Goal: Transaction & Acquisition: Register for event/course

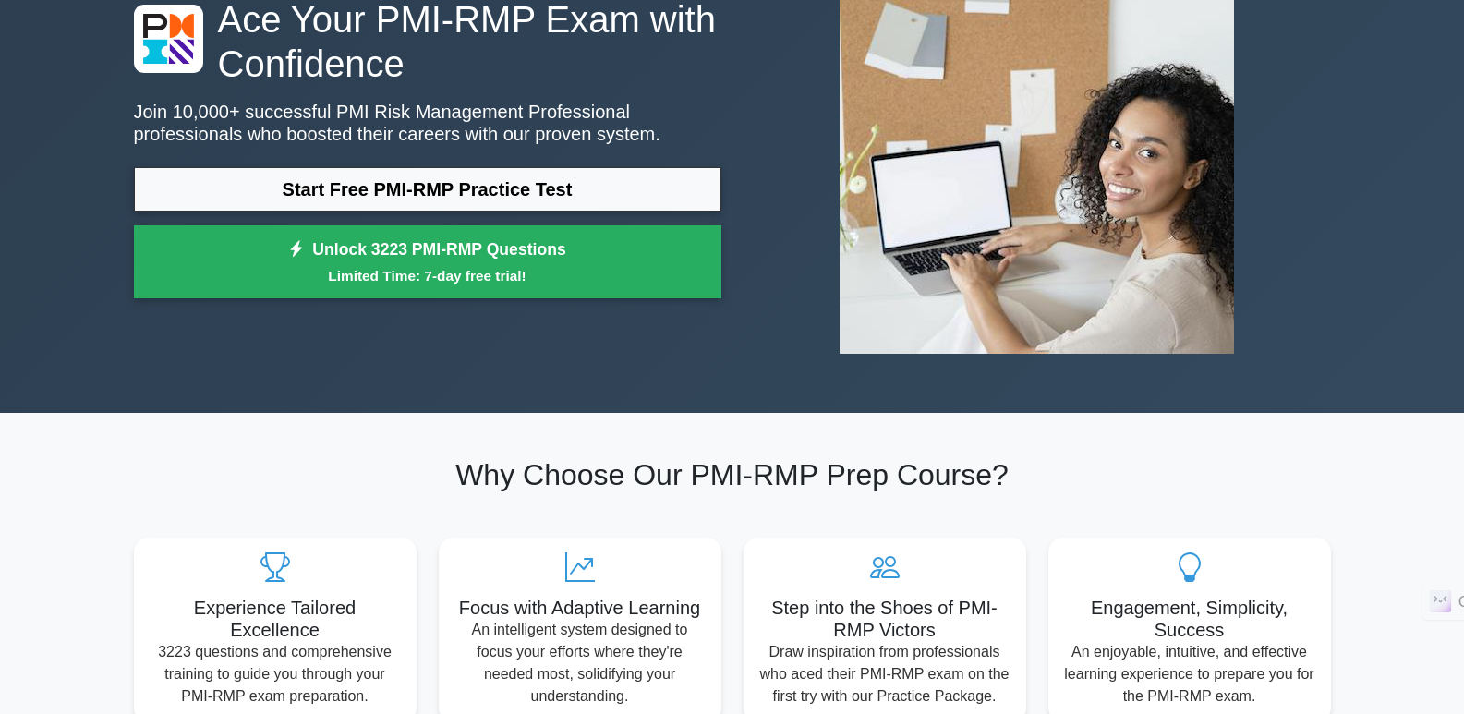
scroll to position [185, 0]
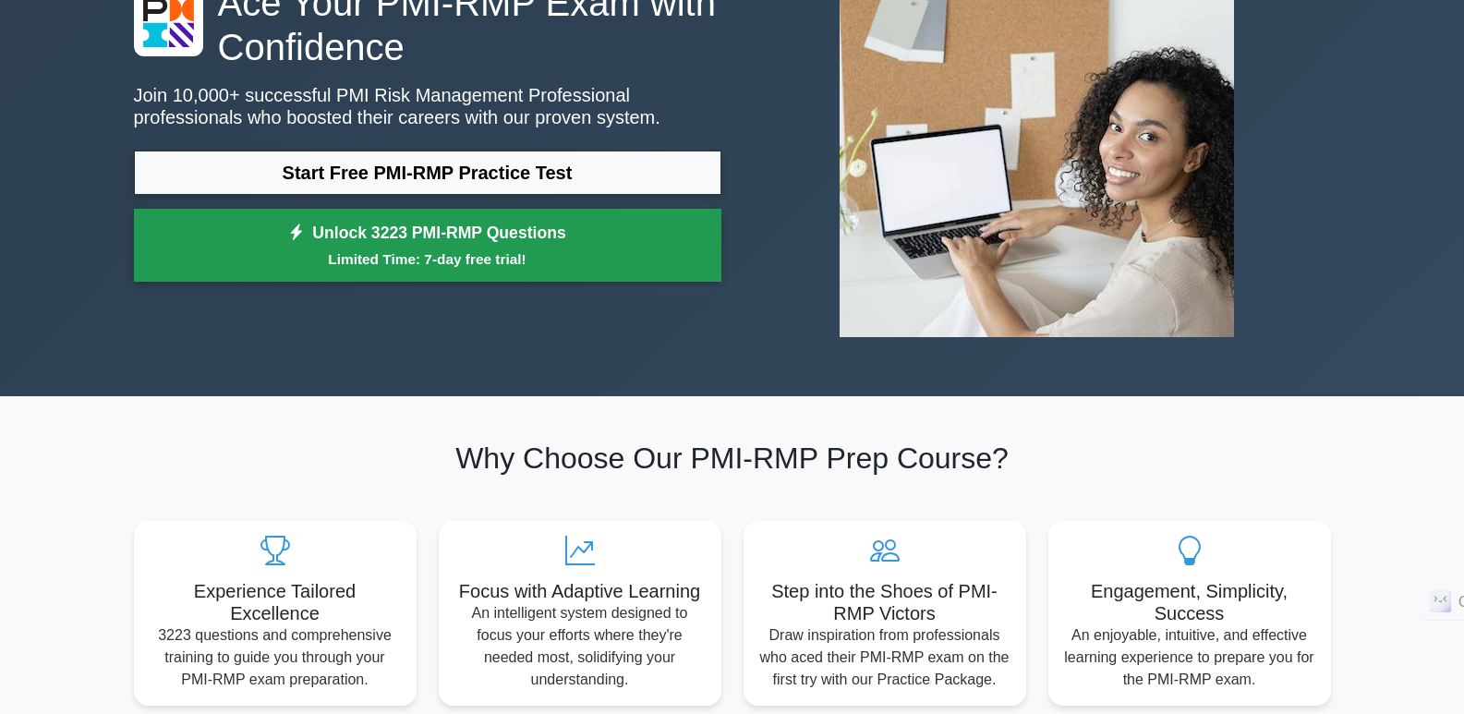
click at [443, 247] on link "Unlock 3223 PMI-RMP Questions Limited Time: 7-day free trial!" at bounding box center [427, 246] width 587 height 74
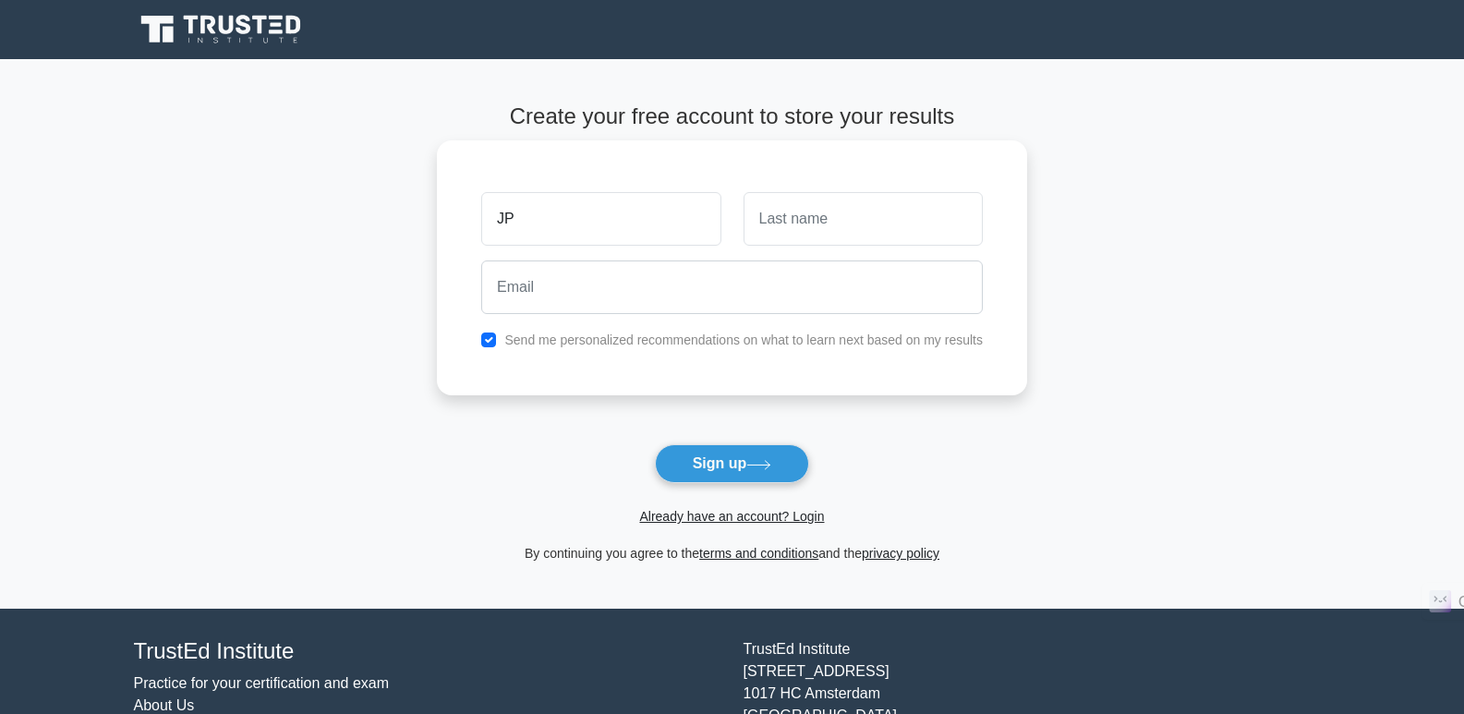
type input "JP"
click at [788, 219] on input "text" at bounding box center [863, 219] width 239 height 54
type input "Lim"
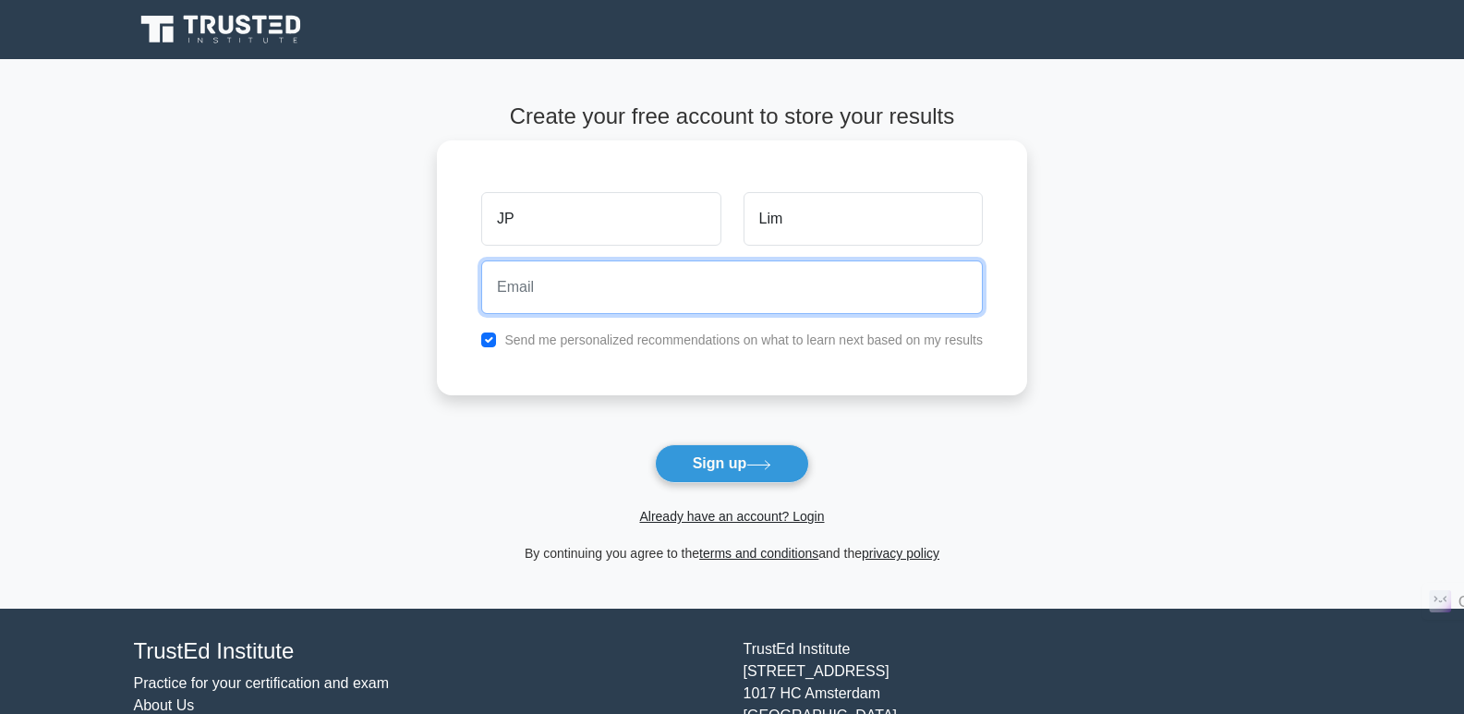
click at [651, 298] on input "email" at bounding box center [732, 287] width 502 height 54
type input "condor2u@gmail.com"
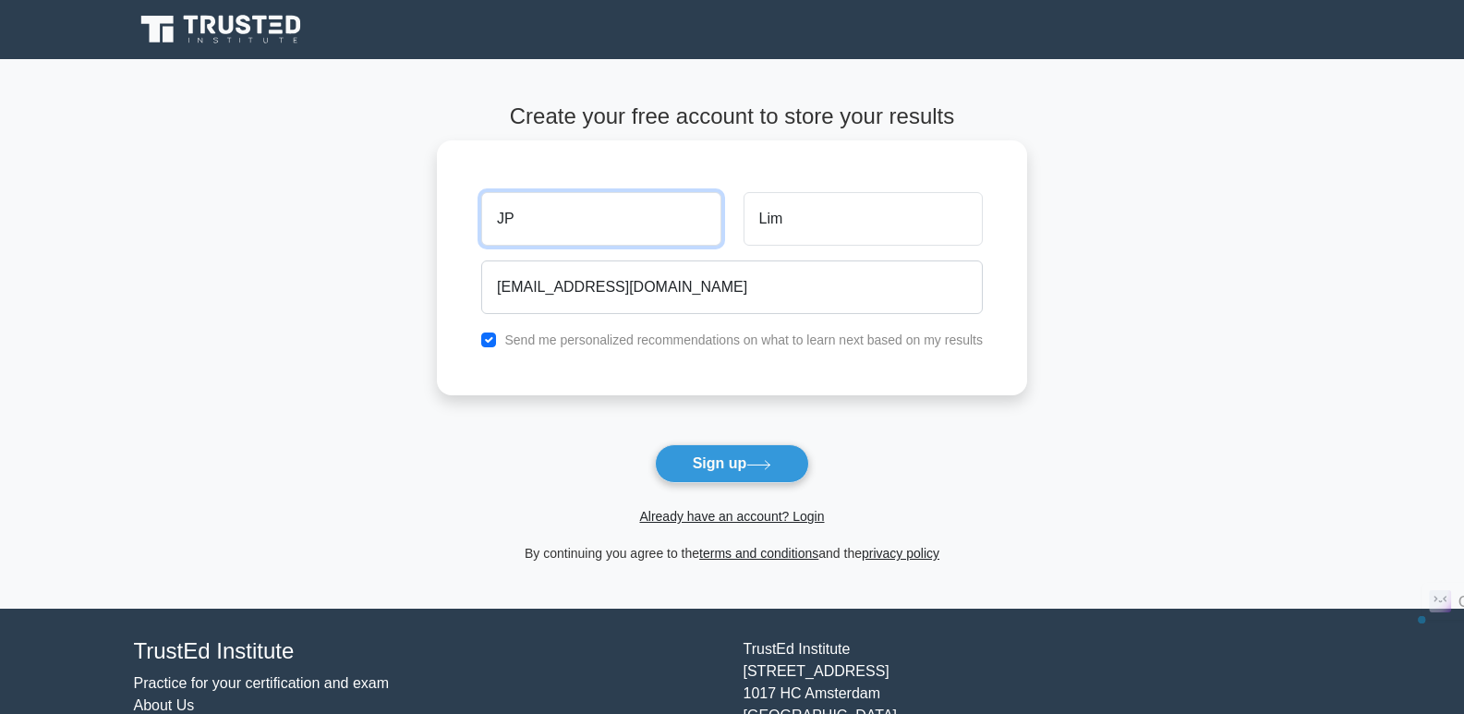
drag, startPoint x: 528, startPoint y: 222, endPoint x: 495, endPoint y: 223, distance: 33.3
click at [495, 223] on input "JP" at bounding box center [600, 219] width 239 height 54
type input "Simon"
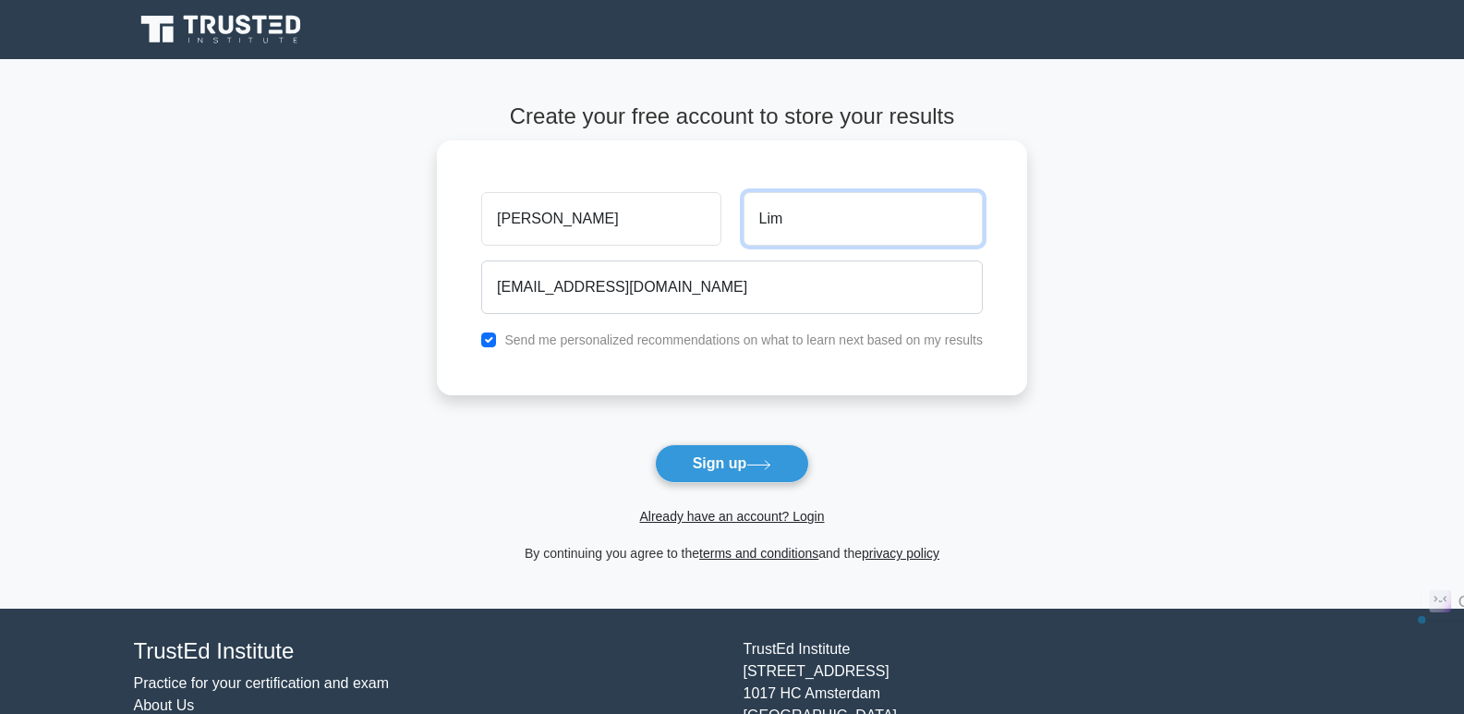
drag, startPoint x: 795, startPoint y: 220, endPoint x: 736, endPoint y: 217, distance: 59.2
click at [736, 217] on div "Lim" at bounding box center [863, 219] width 261 height 68
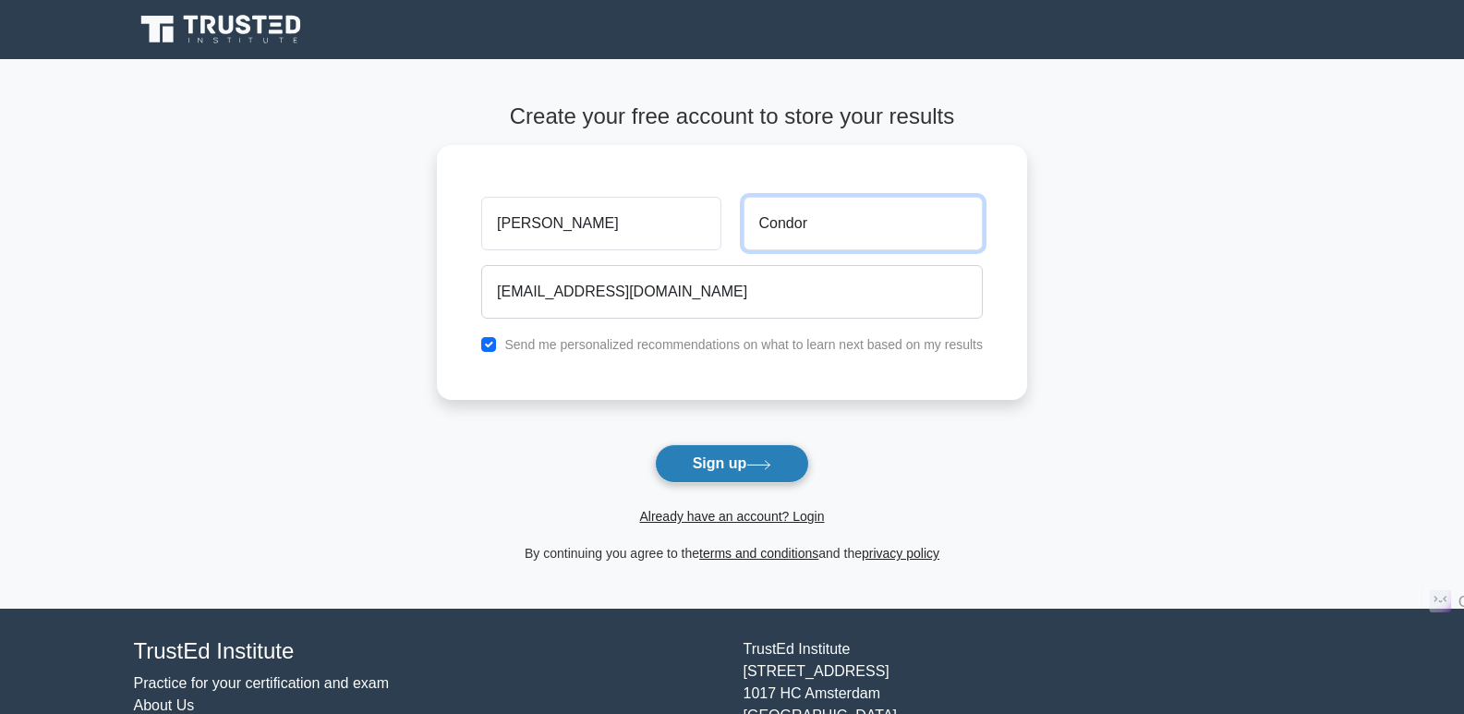
type input "Condor"
click at [721, 466] on button "Sign up" at bounding box center [732, 463] width 155 height 39
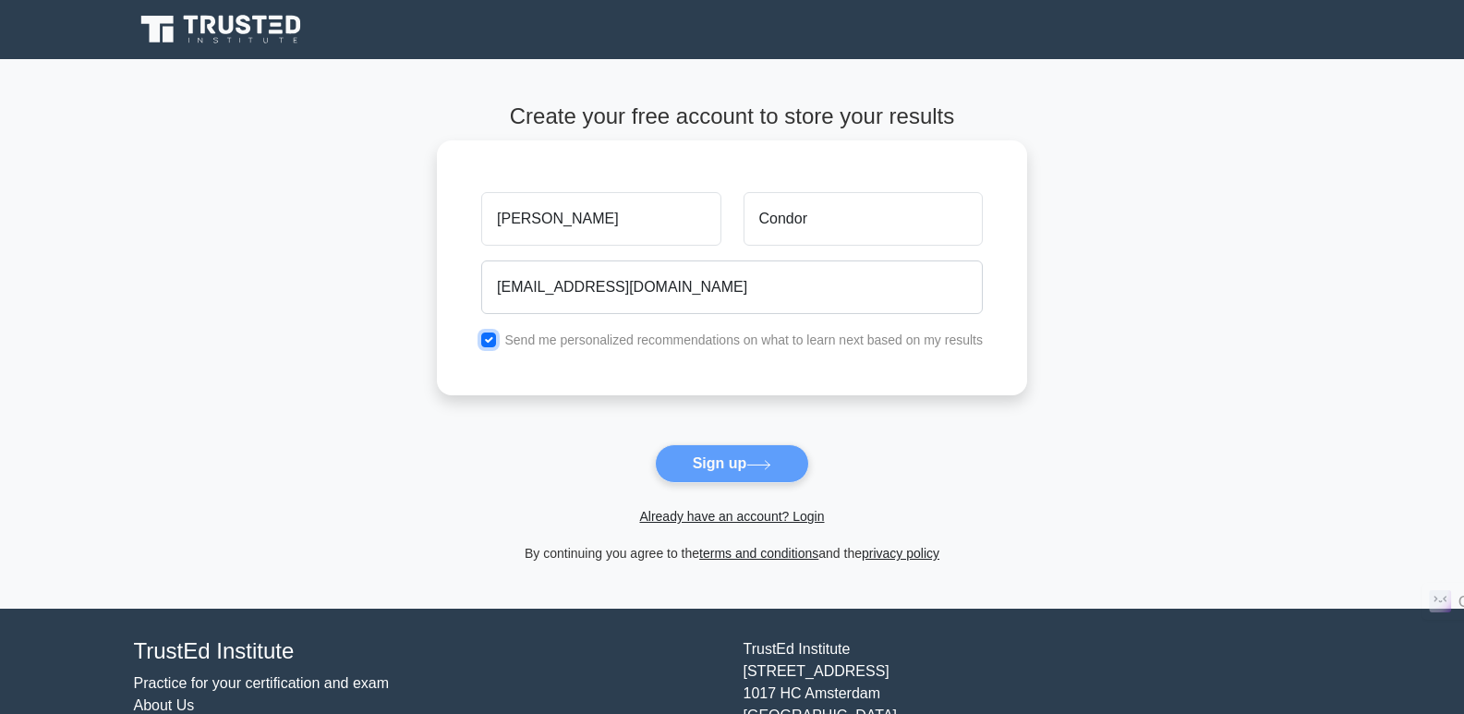
click at [486, 336] on input "checkbox" at bounding box center [488, 340] width 15 height 15
checkbox input "false"
